Goal: Transaction & Acquisition: Purchase product/service

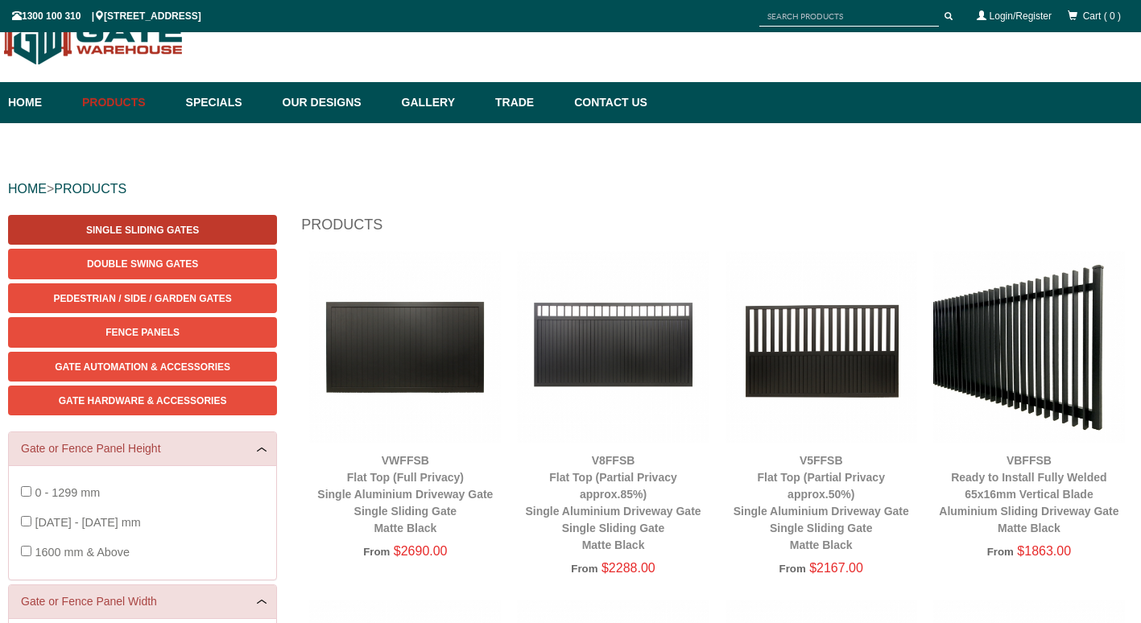
click at [164, 229] on span "Single Sliding Gates" at bounding box center [142, 230] width 113 height 11
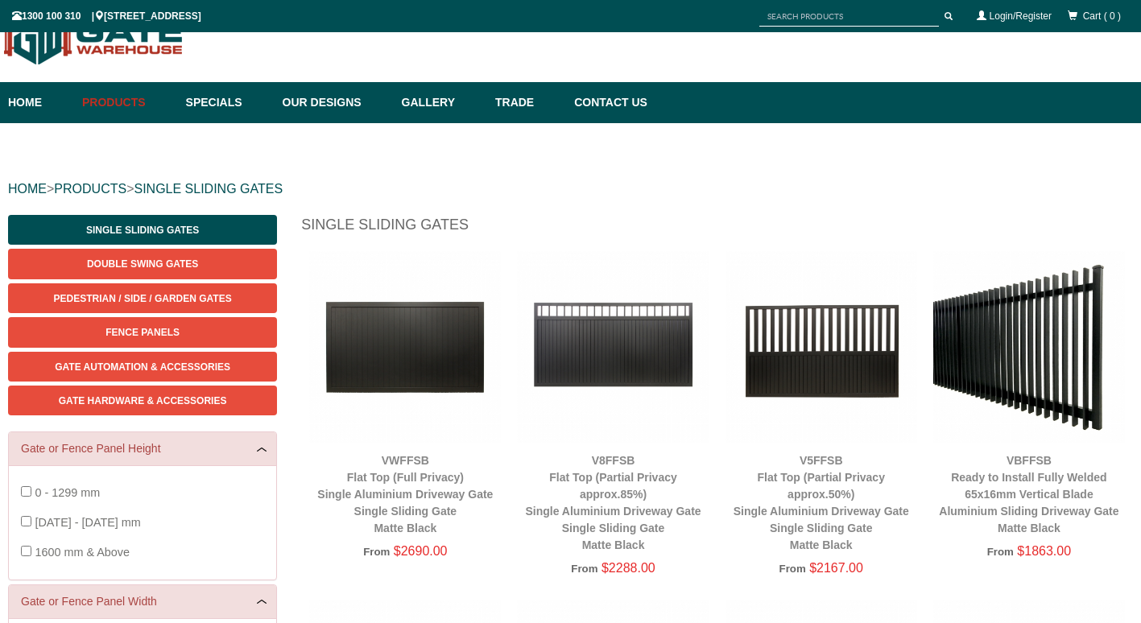
click at [741, 567] on div "From $2167.00" at bounding box center [821, 569] width 192 height 22
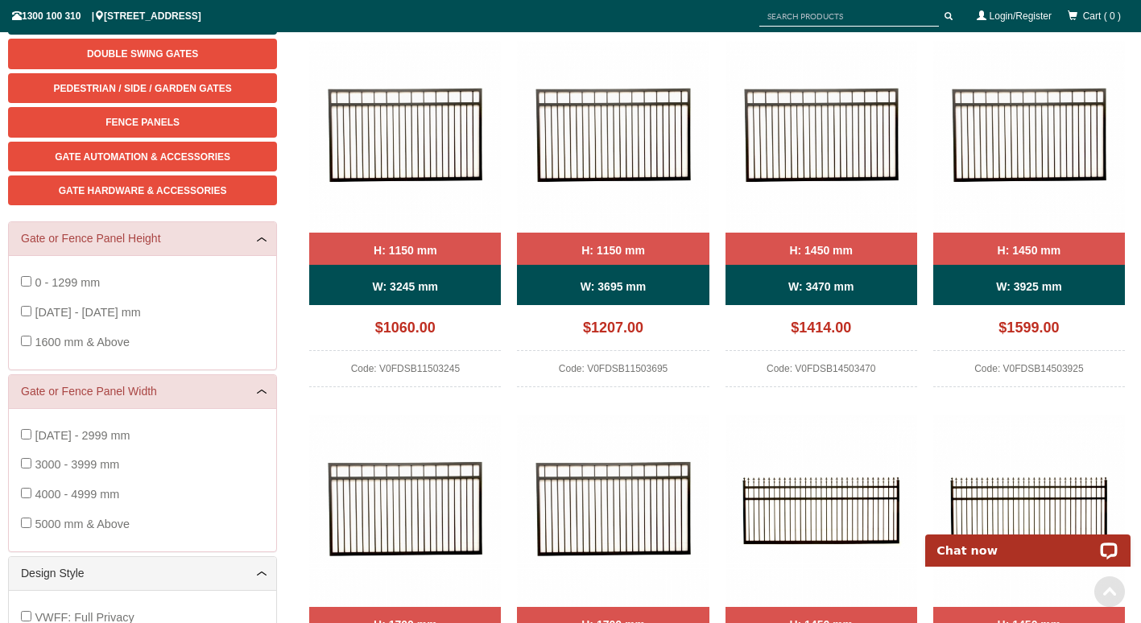
scroll to position [282, 0]
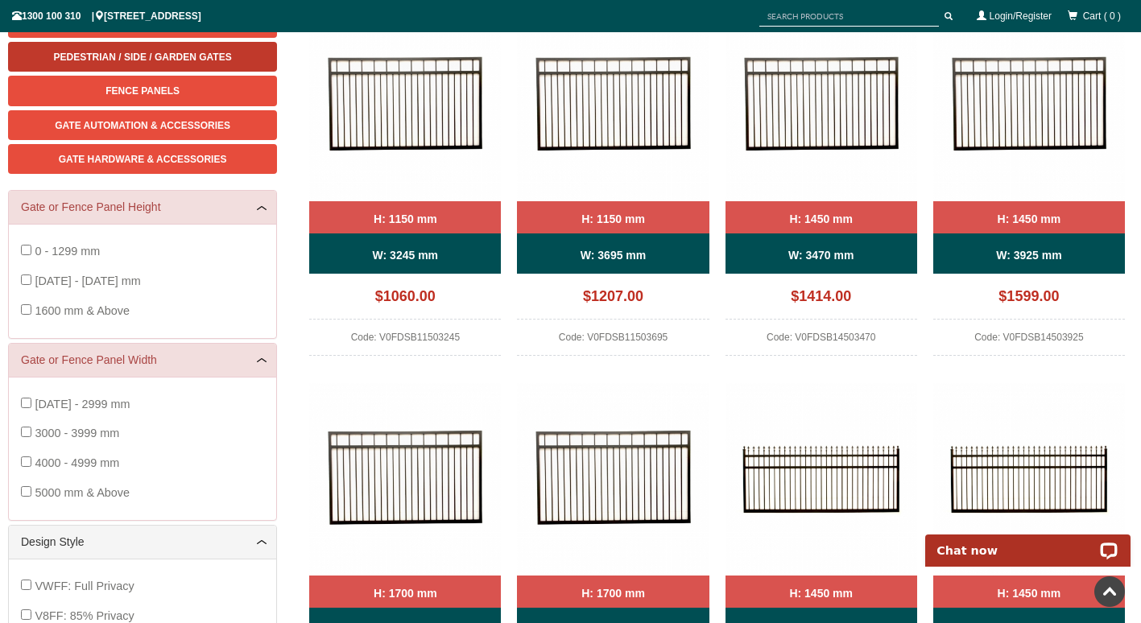
click at [131, 60] on span "Pedestrian / Side / Garden Gates" at bounding box center [143, 57] width 178 height 11
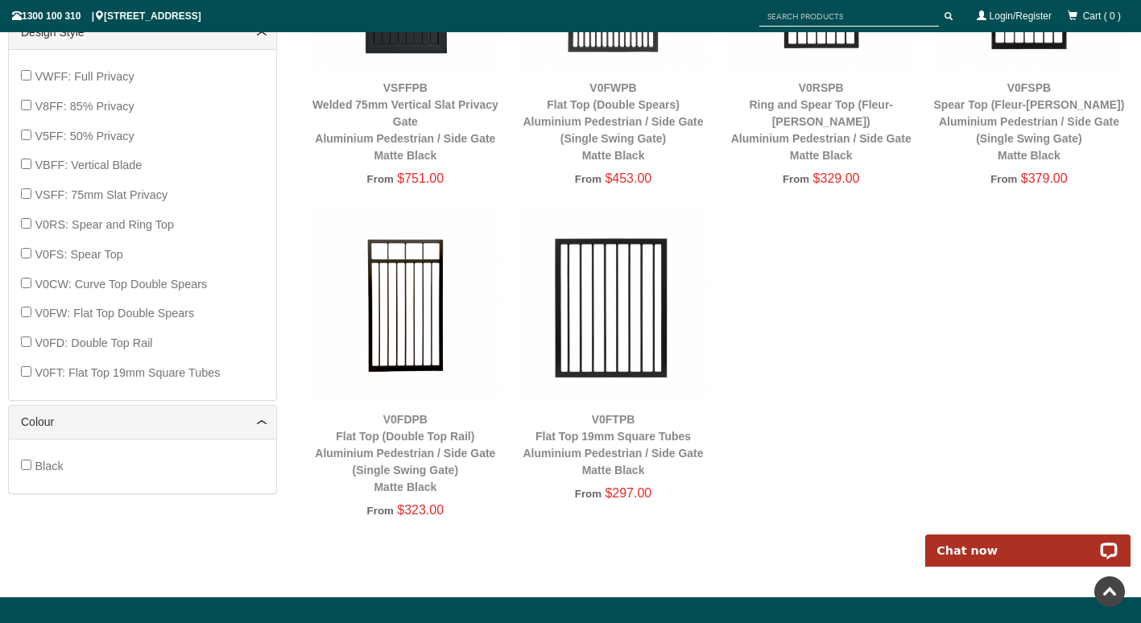
scroll to position [765, 0]
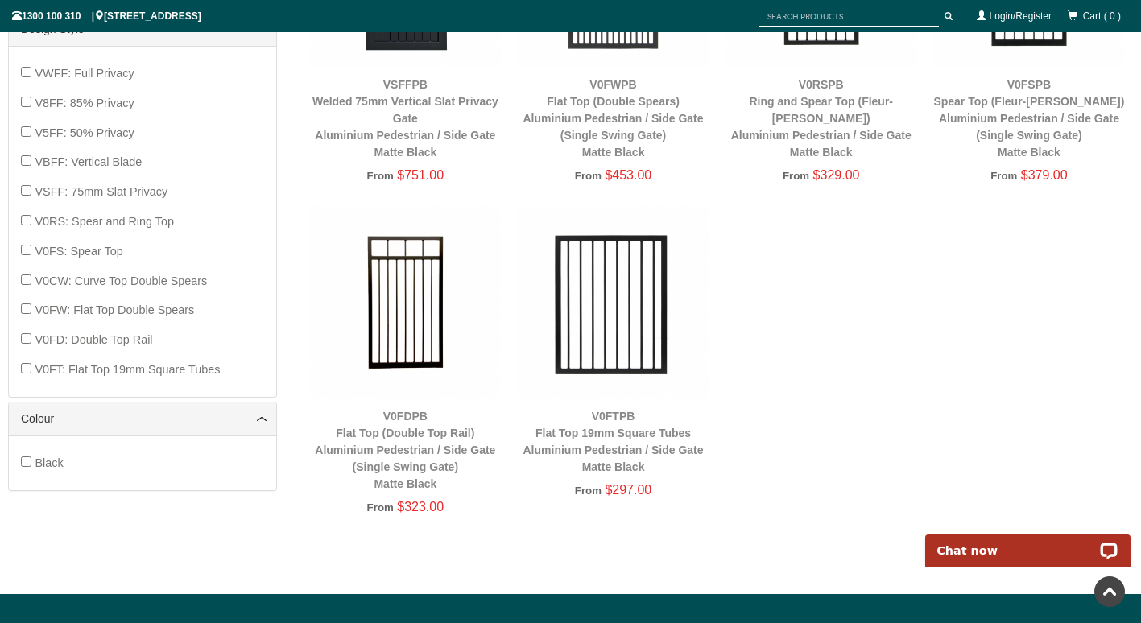
click at [622, 439] on div "V0FTPB Flat Top 19mm Square Tubes Aluminium Pedestrian / Side Gate Matte Black" at bounding box center [613, 442] width 192 height 68
click at [600, 438] on link "V0FTPB Flat Top 19mm Square Tubes Aluminium Pedestrian / Side Gate Matte Black" at bounding box center [613, 442] width 180 height 64
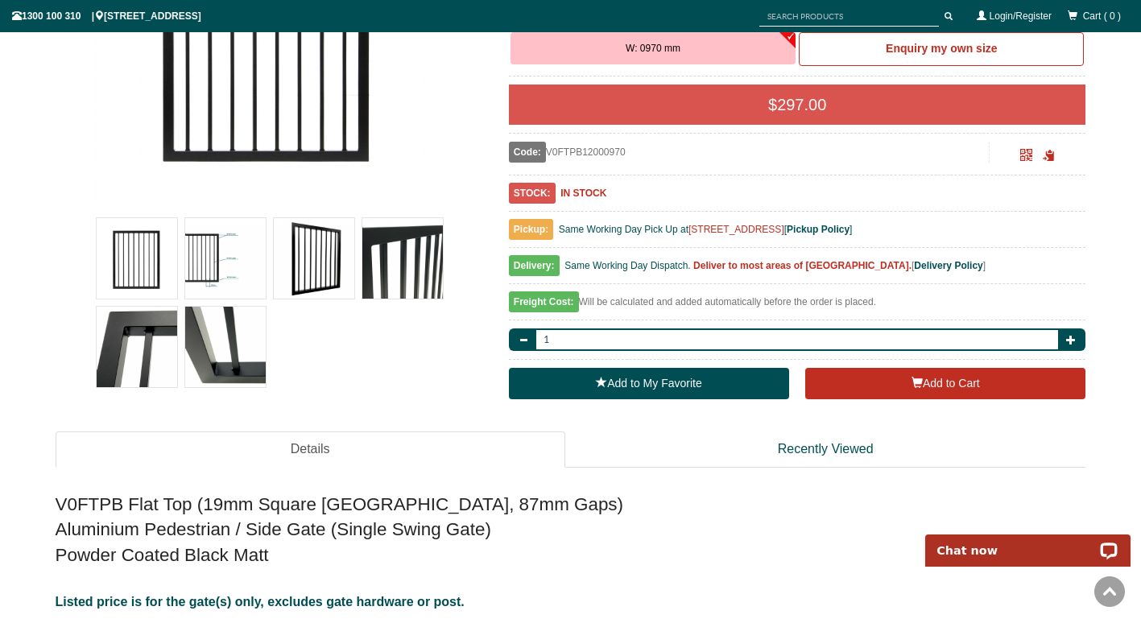
scroll to position [443, 0]
